Goal: Entertainment & Leisure: Consume media (video, audio)

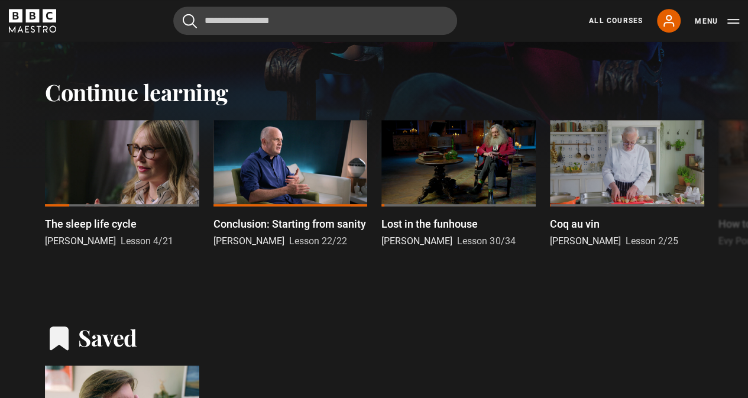
scroll to position [297, 0]
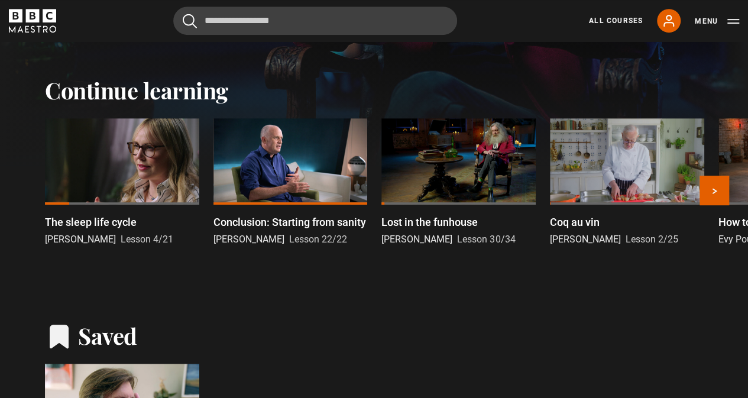
click at [117, 169] on div at bounding box center [122, 161] width 154 height 87
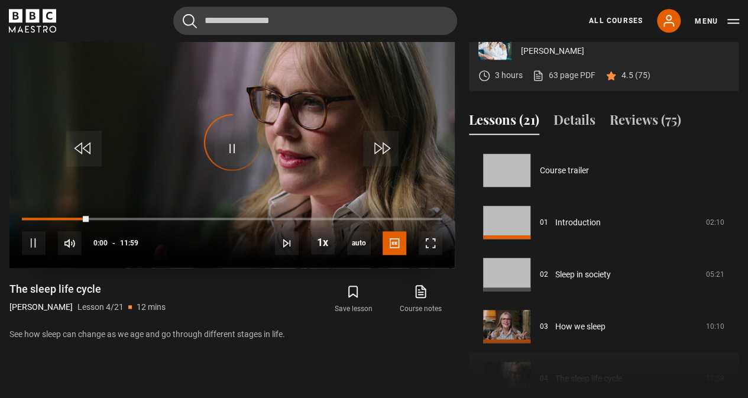
scroll to position [156, 0]
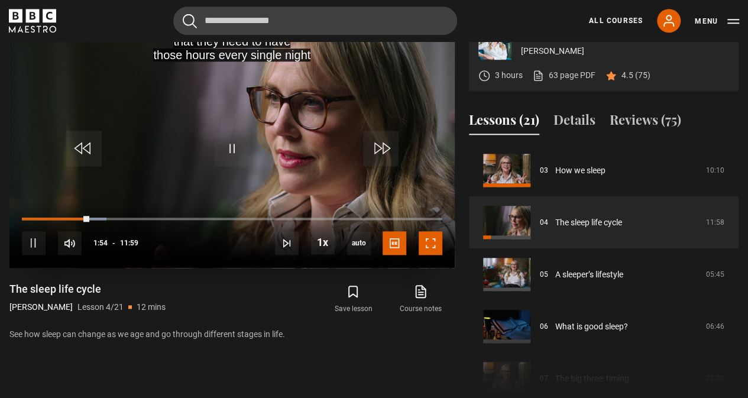
click at [431, 255] on span "Video Player" at bounding box center [431, 243] width 24 height 24
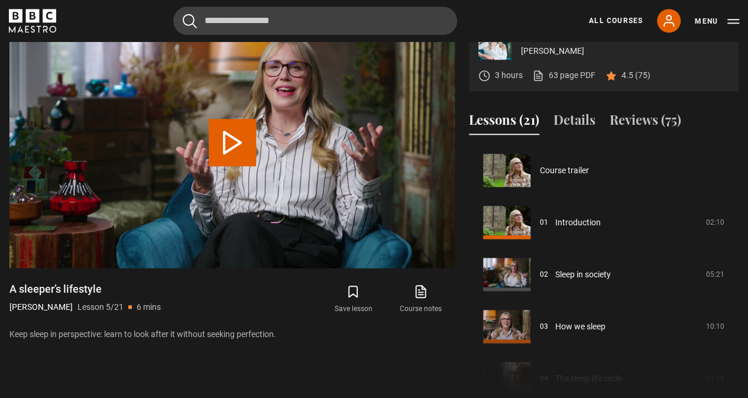
scroll to position [208, 0]
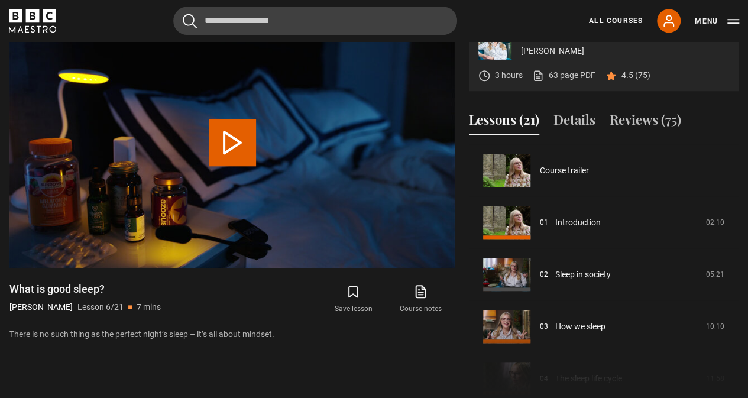
scroll to position [260, 0]
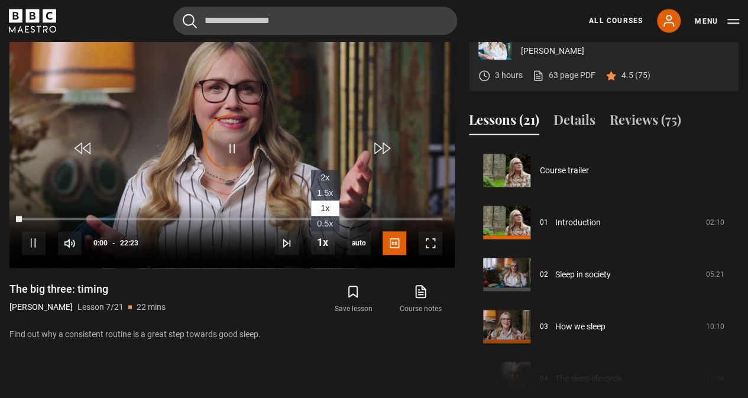
scroll to position [312, 0]
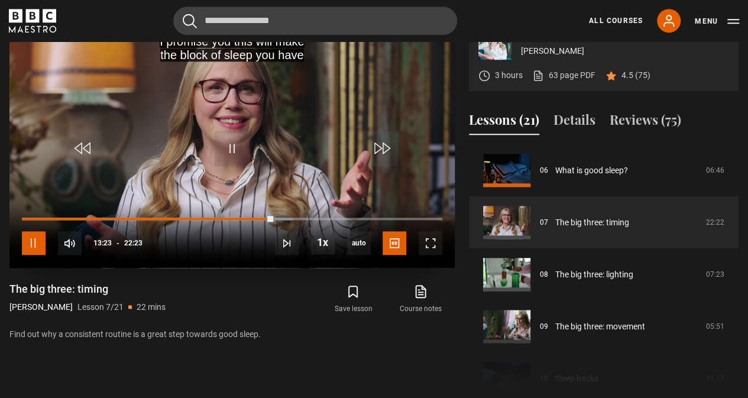
click at [35, 255] on span "Video Player" at bounding box center [34, 243] width 24 height 24
